Goal: Contribute content: Add original content to the website for others to see

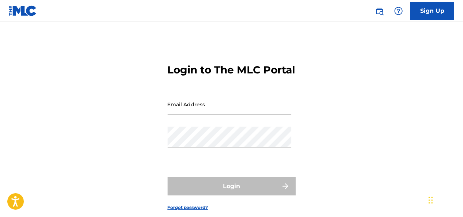
type input "[EMAIL_ADDRESS][DOMAIN_NAME]"
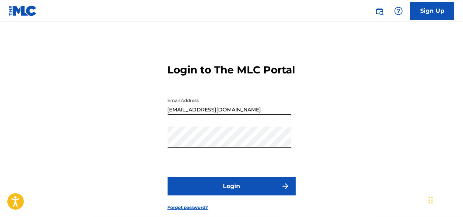
click at [216, 196] on div "Login" at bounding box center [231, 186] width 128 height 18
click at [216, 196] on button "Login" at bounding box center [231, 186] width 128 height 18
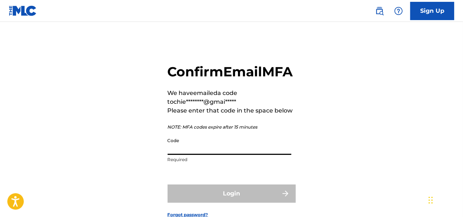
click at [206, 155] on input "Code" at bounding box center [229, 144] width 124 height 21
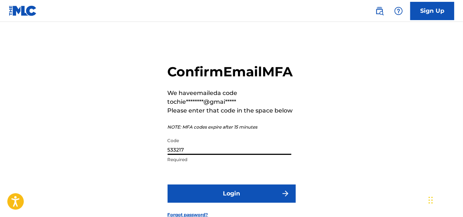
type input "533217"
click at [167, 185] on button "Login" at bounding box center [231, 194] width 128 height 18
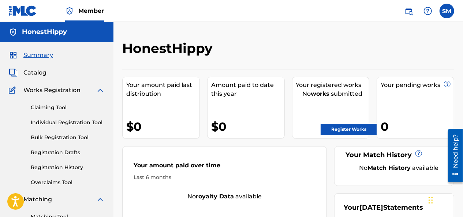
click at [366, 128] on link "Register Works" at bounding box center [348, 129] width 56 height 11
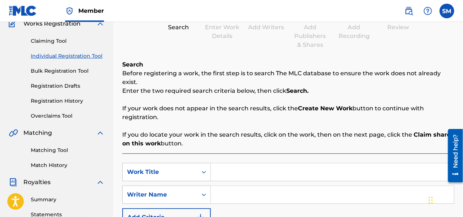
scroll to position [67, 0]
click at [204, 169] on icon "Search Form" at bounding box center [203, 172] width 7 height 7
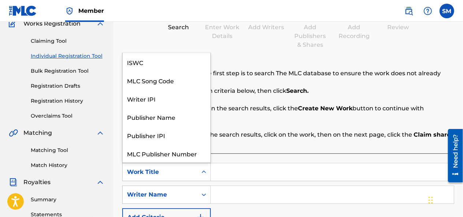
scroll to position [18, 0]
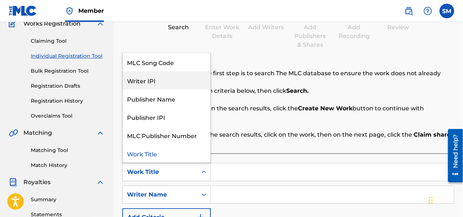
click at [147, 72] on div "Writer IPI" at bounding box center [167, 80] width 88 height 18
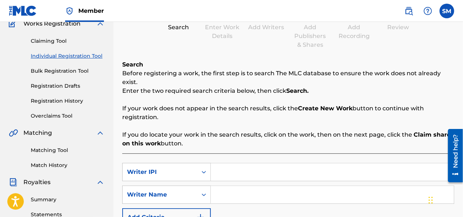
click at [239, 166] on input "Search Form" at bounding box center [332, 172] width 243 height 18
paste input "#857368295"
type input "#857368295"
click at [216, 188] on input "Search Form" at bounding box center [332, 195] width 243 height 18
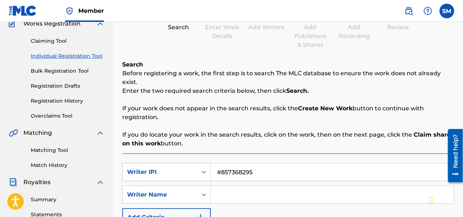
click at [216, 188] on input "Search Form" at bounding box center [332, 195] width 243 height 18
click at [228, 188] on input "Search Form" at bounding box center [332, 195] width 243 height 18
click at [228, 189] on input "Search Form" at bounding box center [332, 195] width 243 height 18
type input "HonestHippy"
click at [234, 204] on div "SearchWithCriteria23f31a5a-0bf8-40a0-b2a0-d6deba7ef04a Writer IPI #857368295 Se…" at bounding box center [288, 195] width 332 height 64
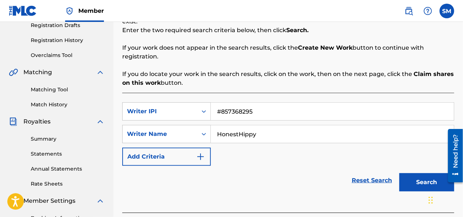
drag, startPoint x: 463, startPoint y: 109, endPoint x: 18, endPoint y: 26, distance: 452.0
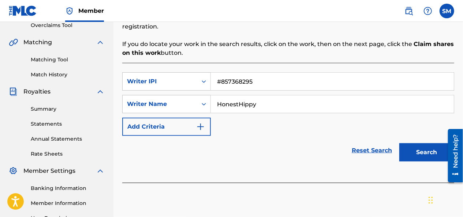
click at [410, 143] on button "Search" at bounding box center [426, 152] width 55 height 18
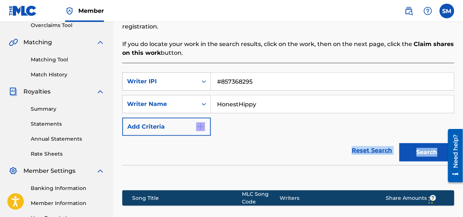
drag, startPoint x: 462, startPoint y: 109, endPoint x: 459, endPoint y: 121, distance: 13.2
click at [459, 121] on div "Register Work Search Enter Work Details Add Writers Add Publishers & Shares Add…" at bounding box center [287, 81] width 349 height 396
click at [276, 73] on input "#857368295" at bounding box center [332, 82] width 243 height 18
type input "#"
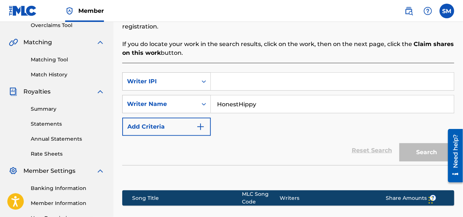
click at [263, 96] on input "HonestHippy" at bounding box center [332, 104] width 243 height 18
type input "[PERSON_NAME]"
click at [255, 73] on input "Search Form" at bounding box center [332, 82] width 243 height 18
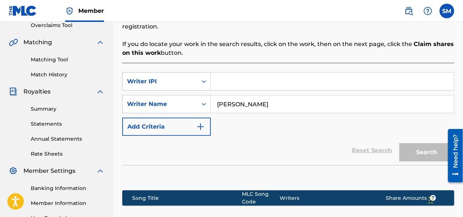
type input "#857368295"
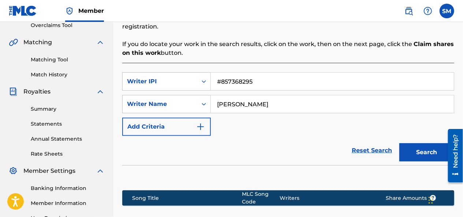
click at [302, 73] on input "#857368295" at bounding box center [332, 82] width 243 height 18
click at [301, 75] on input "#857368295" at bounding box center [332, 82] width 243 height 18
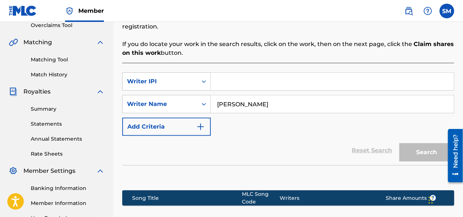
paste input "#857368197"
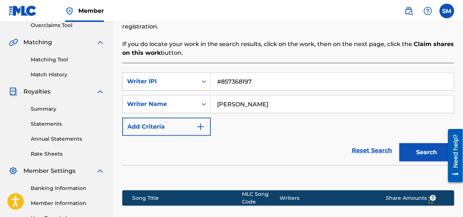
type input "#857368197"
click at [427, 144] on button "Search" at bounding box center [426, 152] width 55 height 18
click at [200, 123] on img "Search Form" at bounding box center [200, 127] width 9 height 9
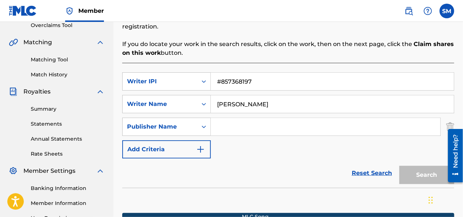
click at [448, 118] on img "Search Form" at bounding box center [450, 127] width 8 height 18
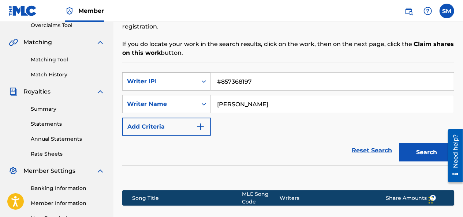
click at [302, 97] on input "[PERSON_NAME]" at bounding box center [332, 104] width 243 height 18
type input "S"
type input "HonestHippy"
click at [438, 150] on button "Search" at bounding box center [426, 152] width 55 height 18
click at [319, 97] on input "HonestHippy" at bounding box center [332, 104] width 243 height 18
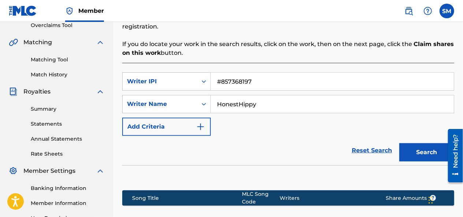
click at [319, 97] on input "HonestHippy" at bounding box center [332, 104] width 243 height 18
type input "HONESTHIPPY"
click at [420, 143] on button "Search" at bounding box center [426, 152] width 55 height 18
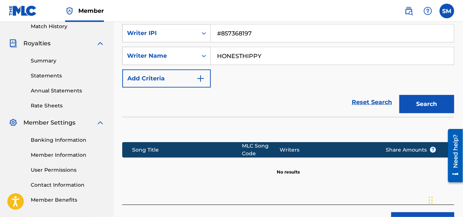
scroll to position [245, 0]
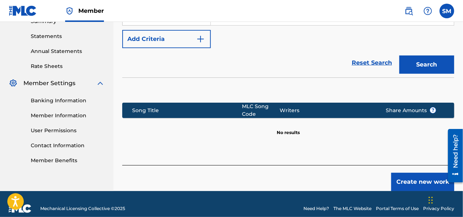
click at [409, 173] on button "Create new work" at bounding box center [422, 182] width 63 height 18
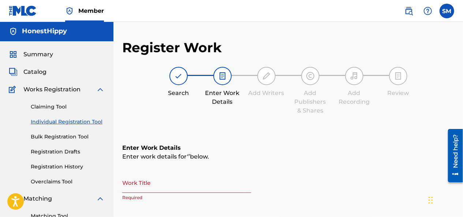
scroll to position [0, 0]
